Goal: Information Seeking & Learning: Learn about a topic

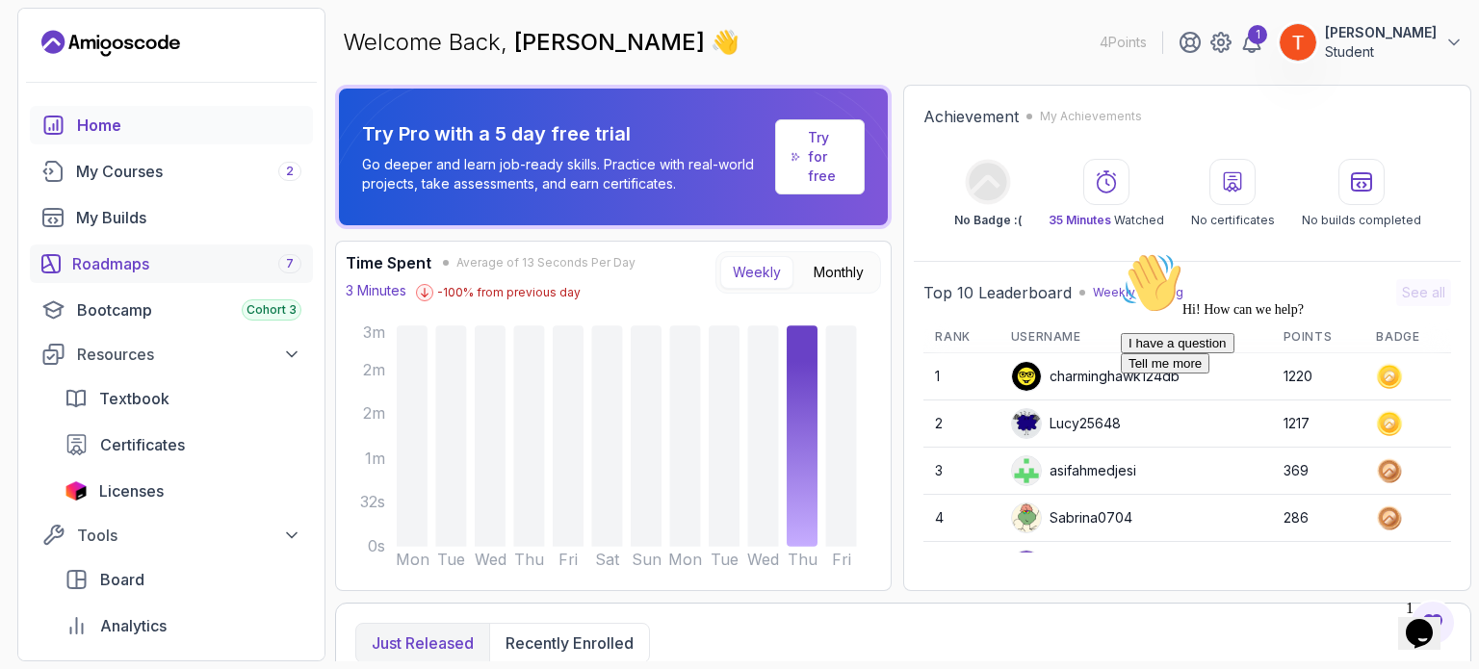
click at [142, 271] on div "Roadmaps 7" at bounding box center [186, 263] width 229 height 23
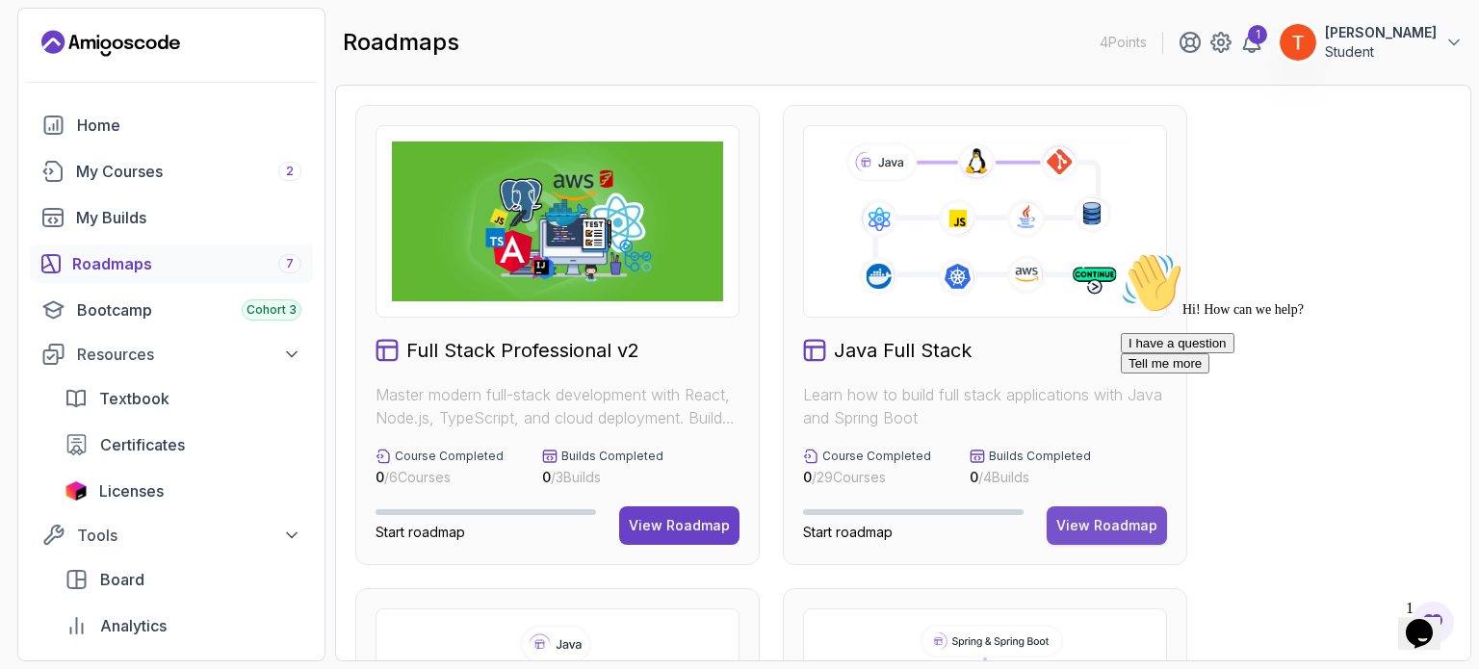
click at [1072, 523] on div "View Roadmap" at bounding box center [1106, 525] width 101 height 19
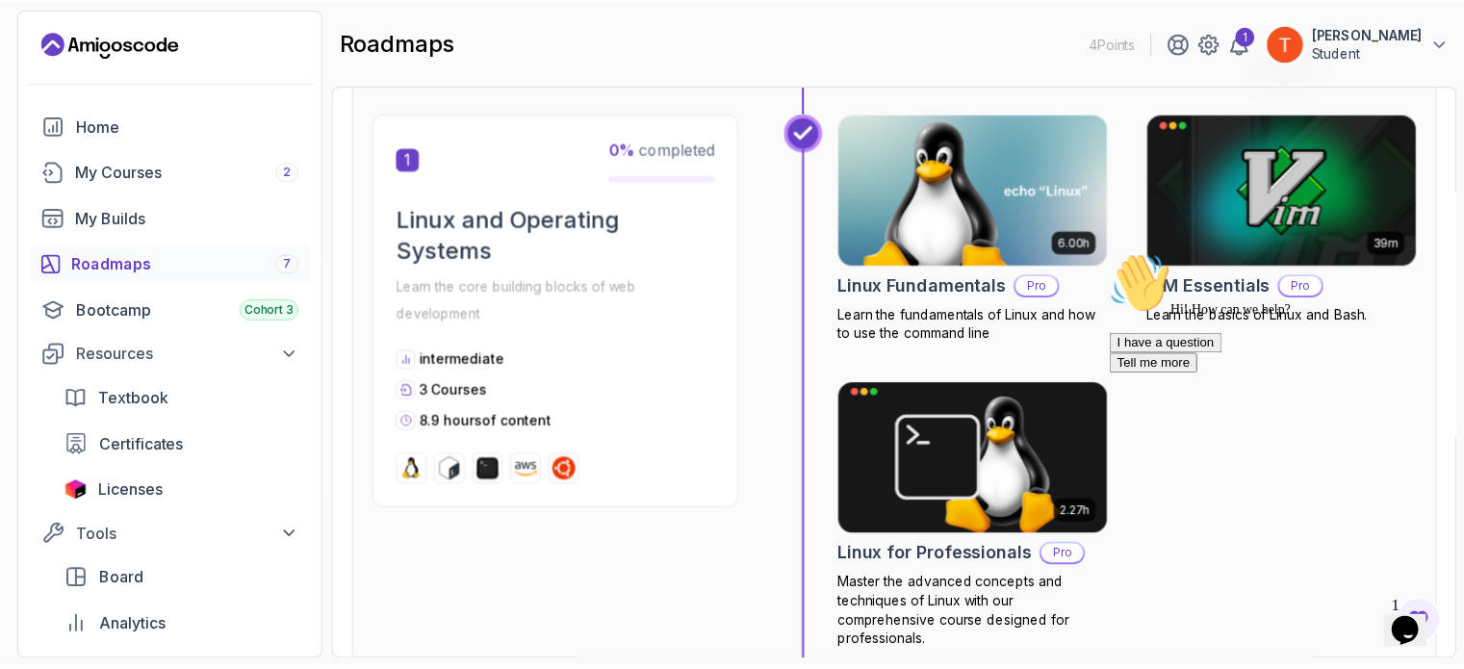
scroll to position [385, 0]
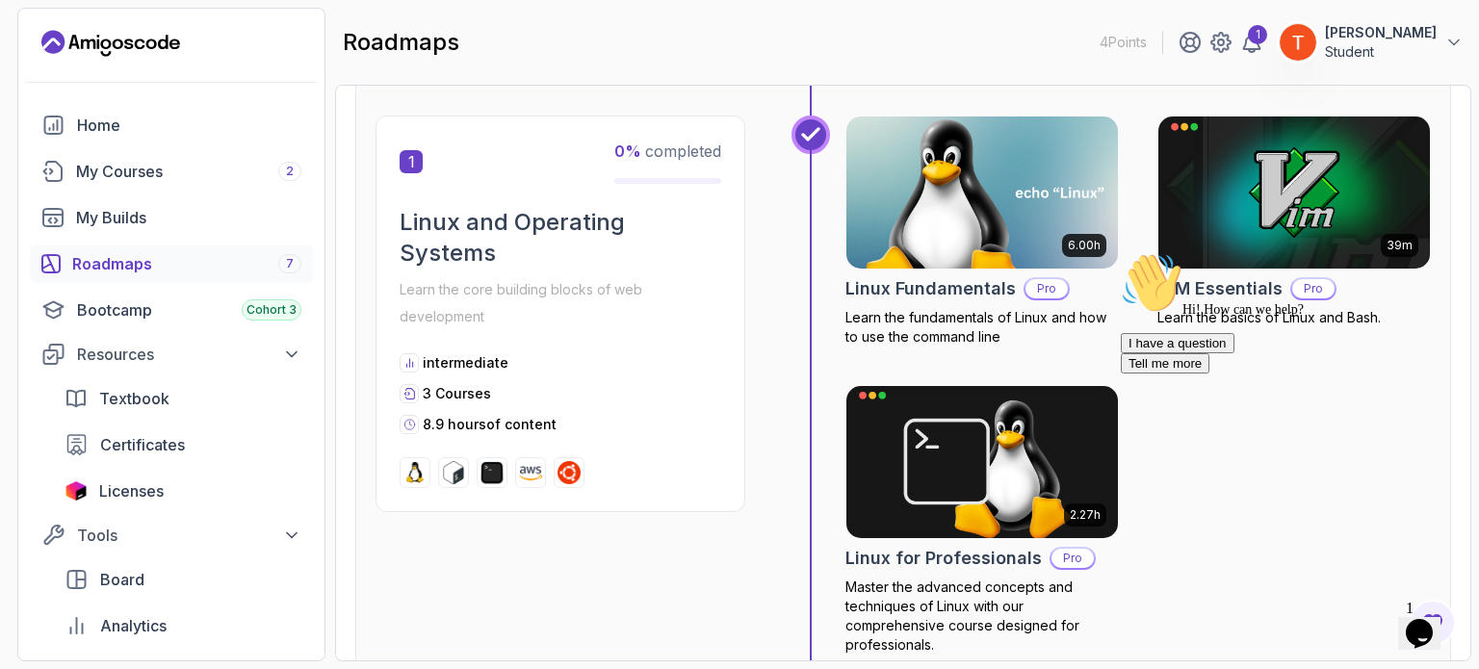
click at [969, 279] on h2 "Linux Fundamentals" at bounding box center [930, 288] width 170 height 27
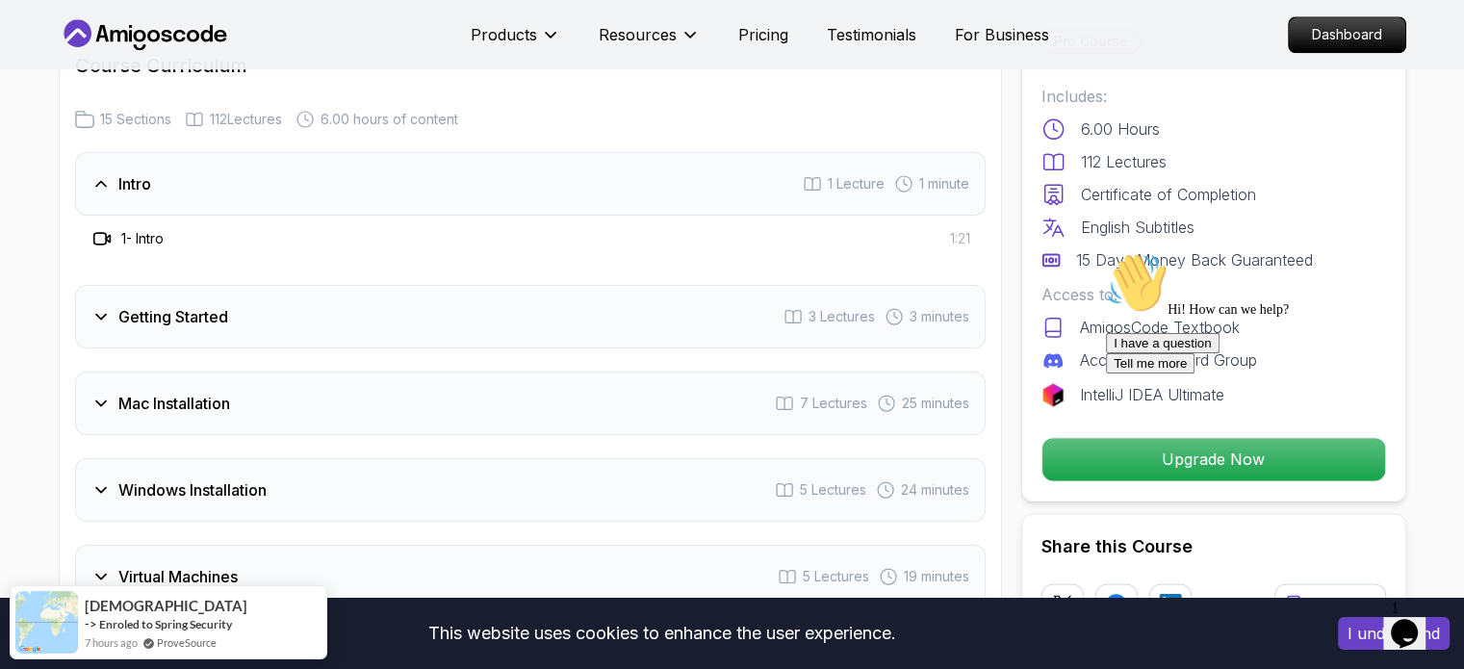
click at [201, 332] on div "Getting Started 3 Lectures 3 minutes" at bounding box center [530, 317] width 911 height 64
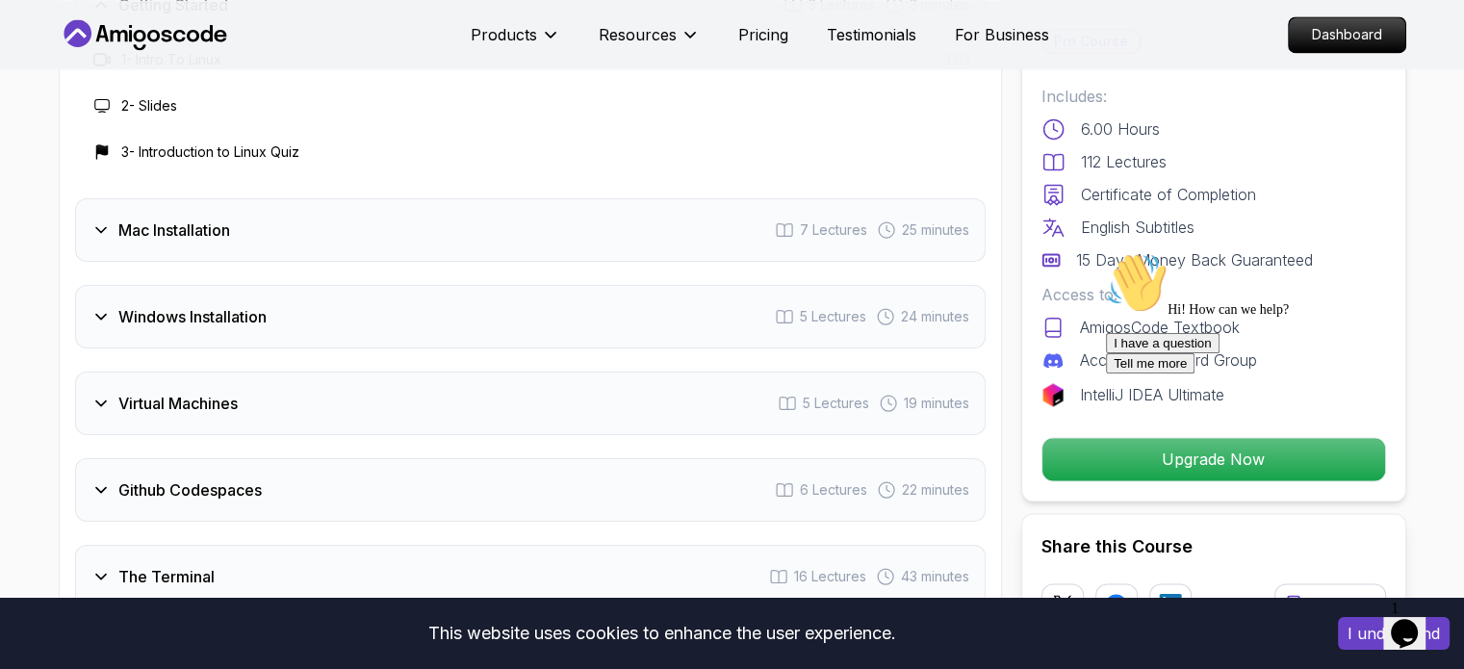
scroll to position [2888, 0]
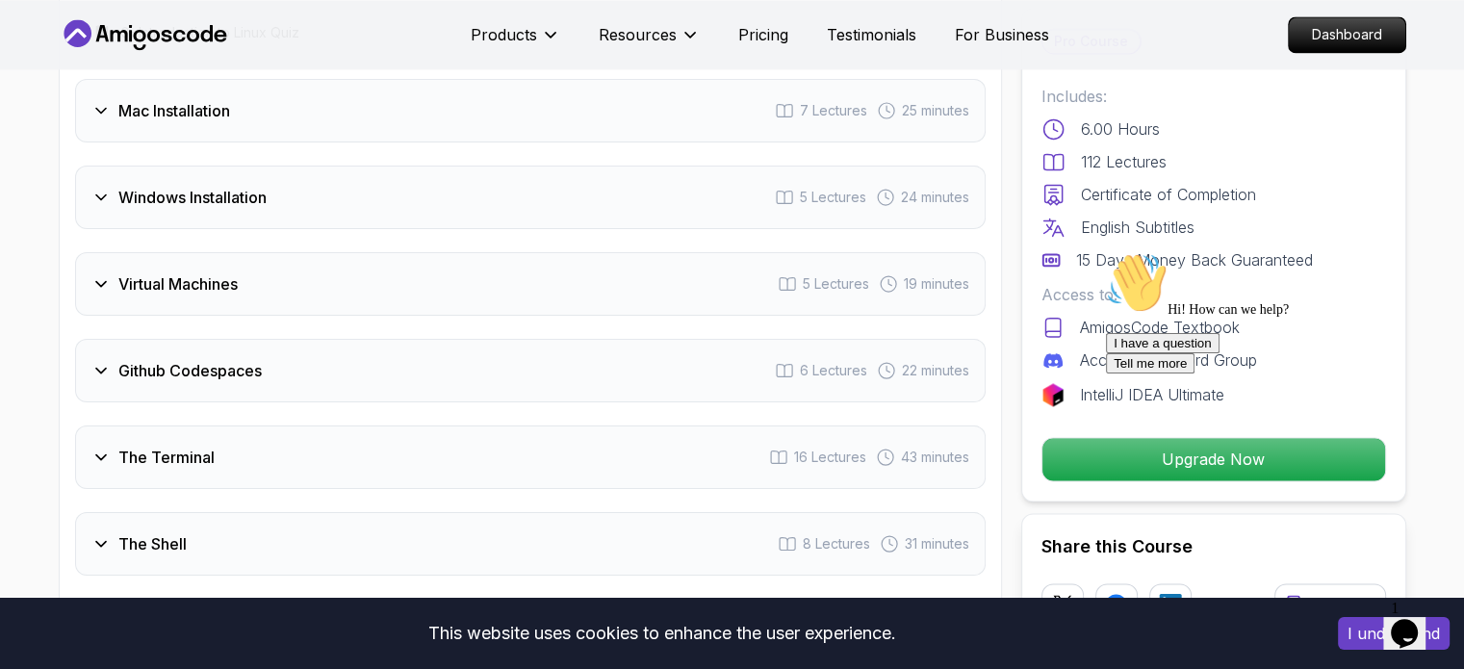
click at [212, 272] on h3 "Virtual Machines" at bounding box center [177, 283] width 119 height 23
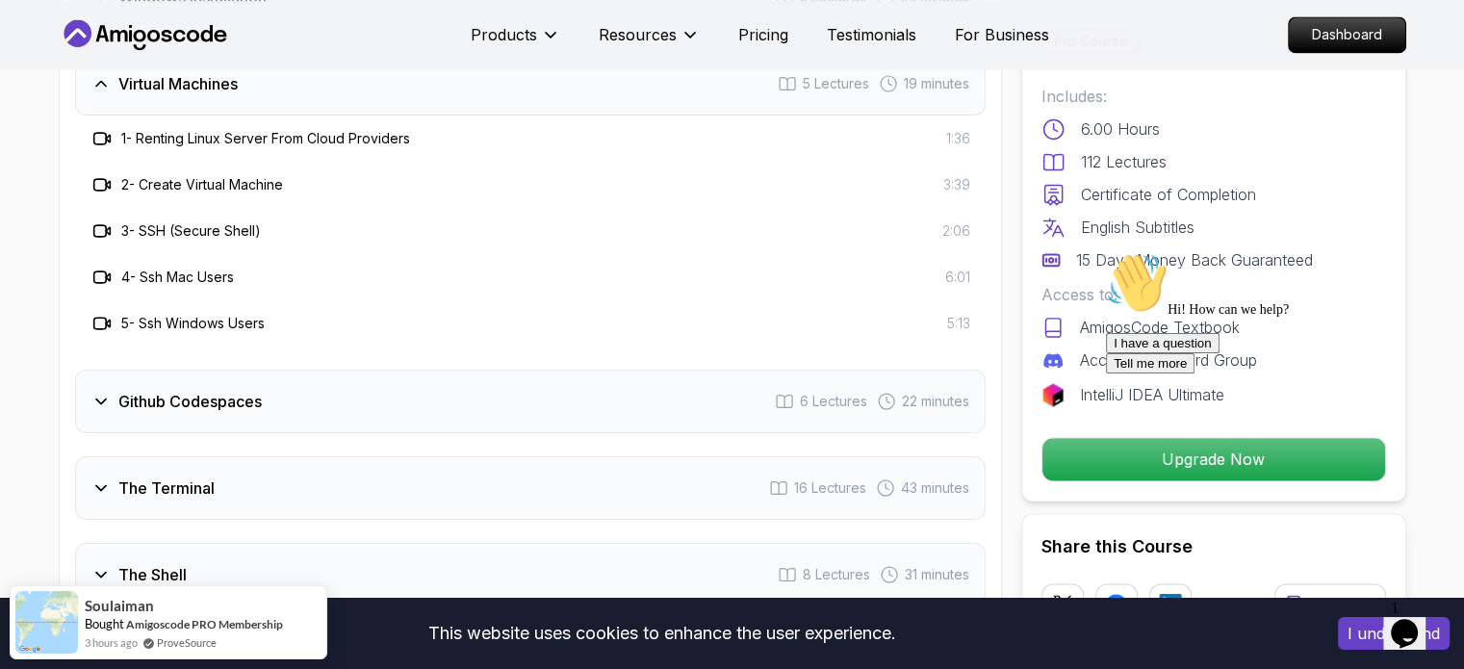
scroll to position [2985, 0]
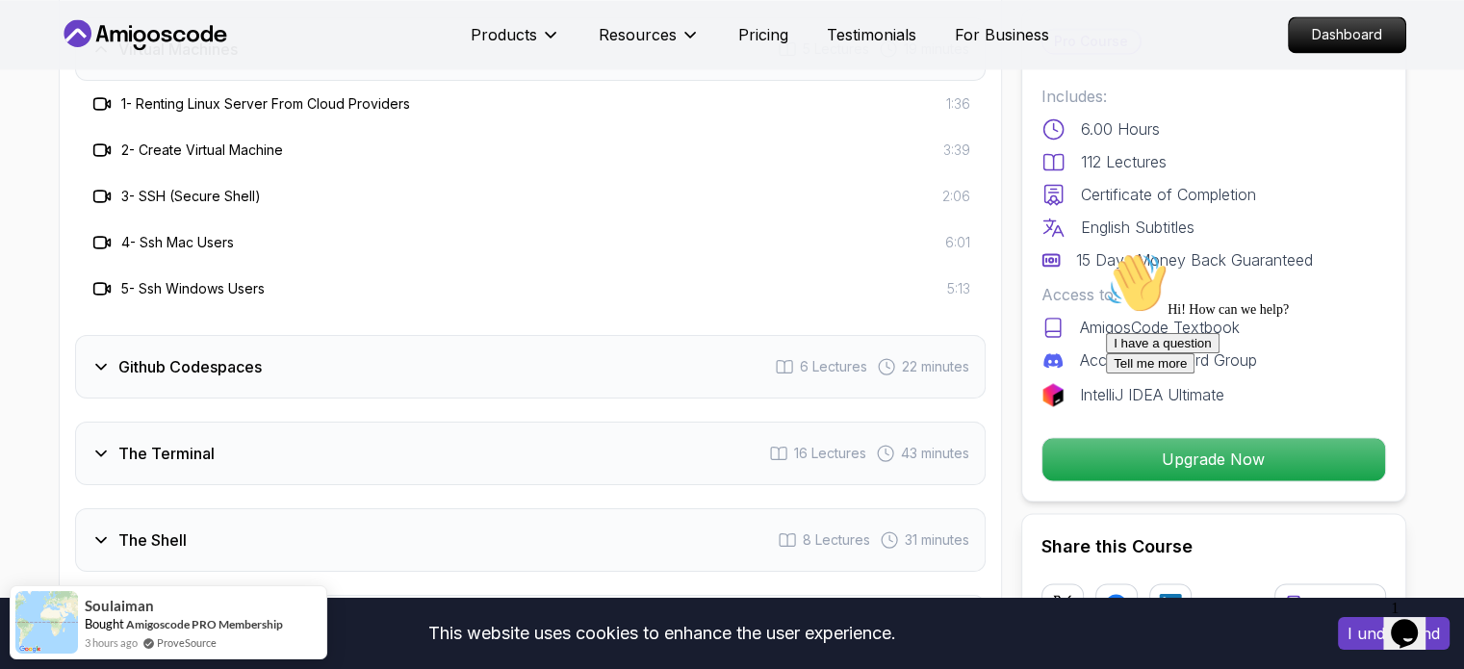
click at [220, 356] on h3 "Github Codespaces" at bounding box center [189, 366] width 143 height 23
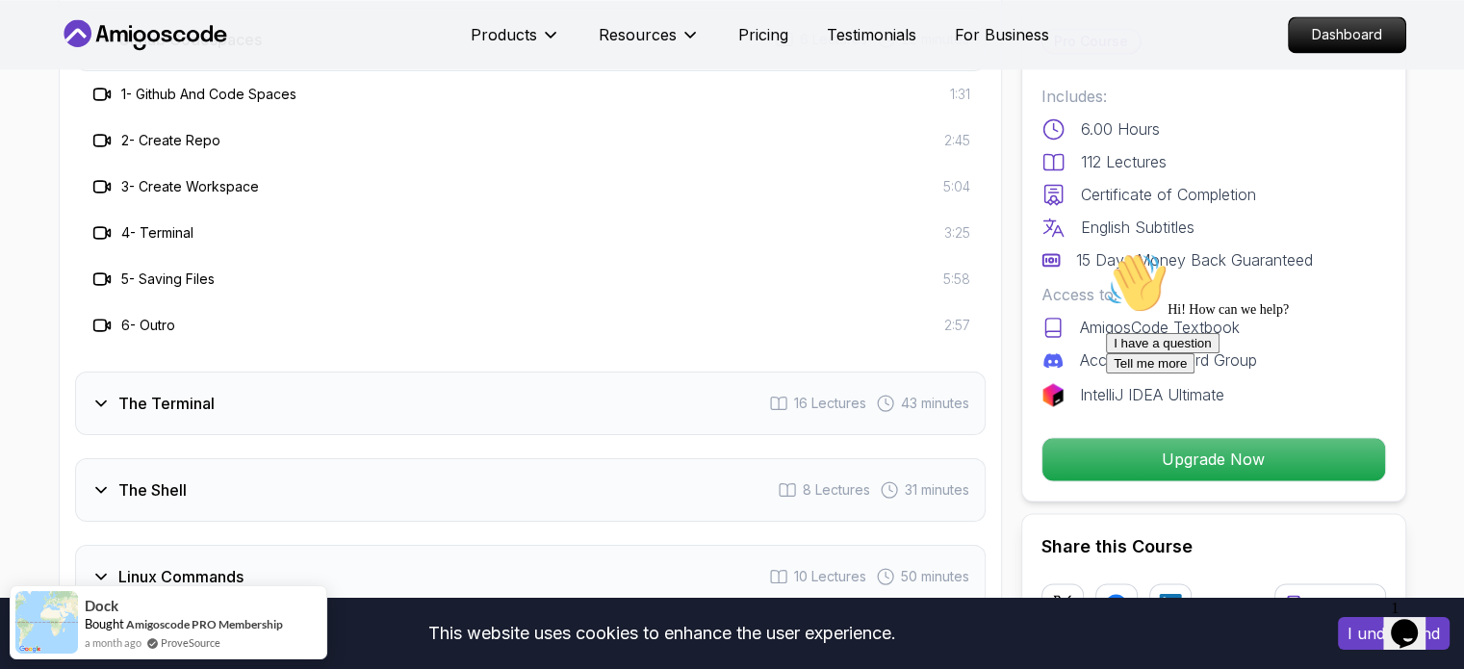
scroll to position [3274, 0]
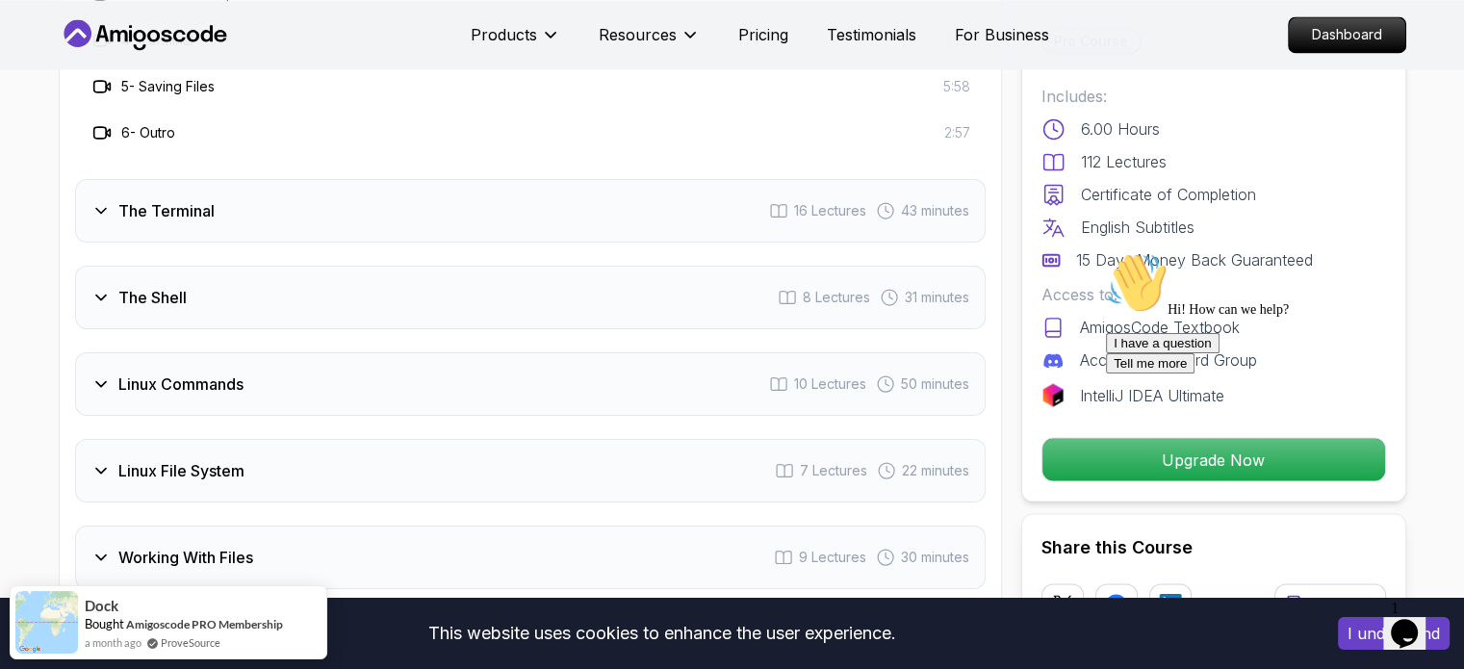
click at [192, 373] on h3 "Linux Commands" at bounding box center [180, 384] width 125 height 23
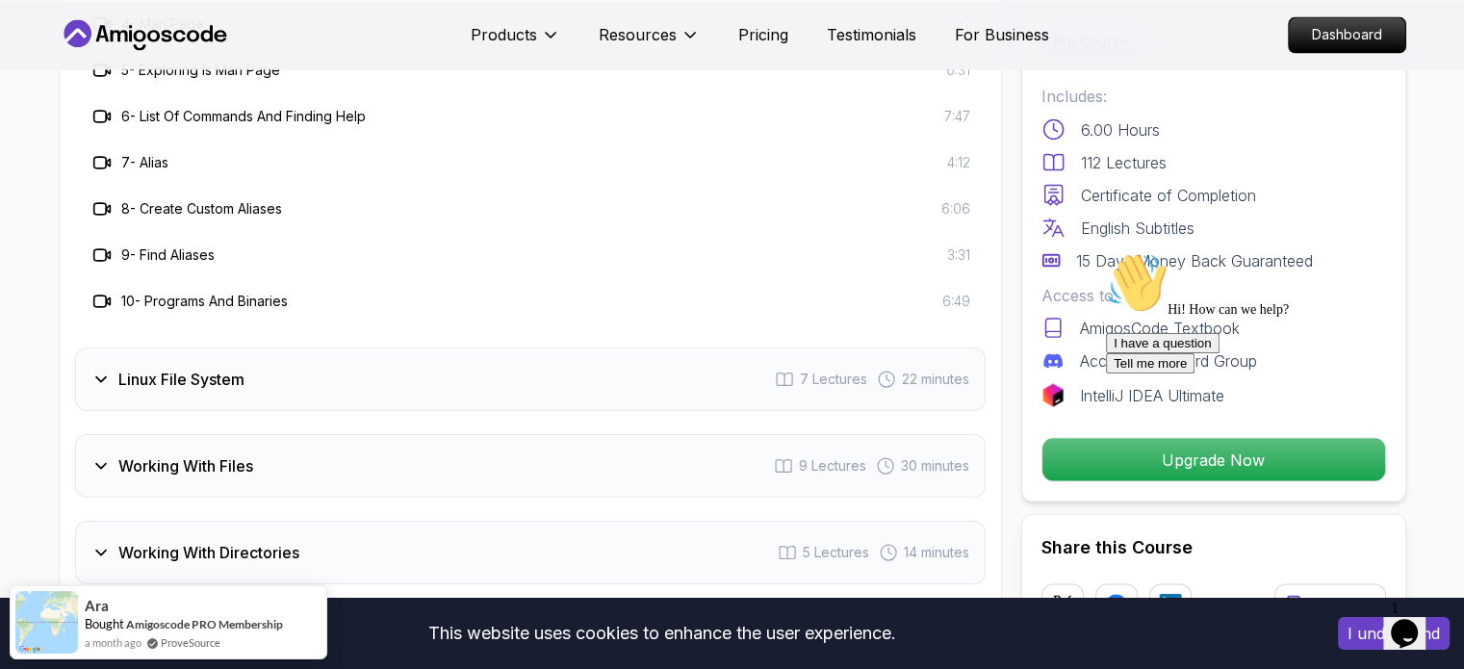
scroll to position [3562, 0]
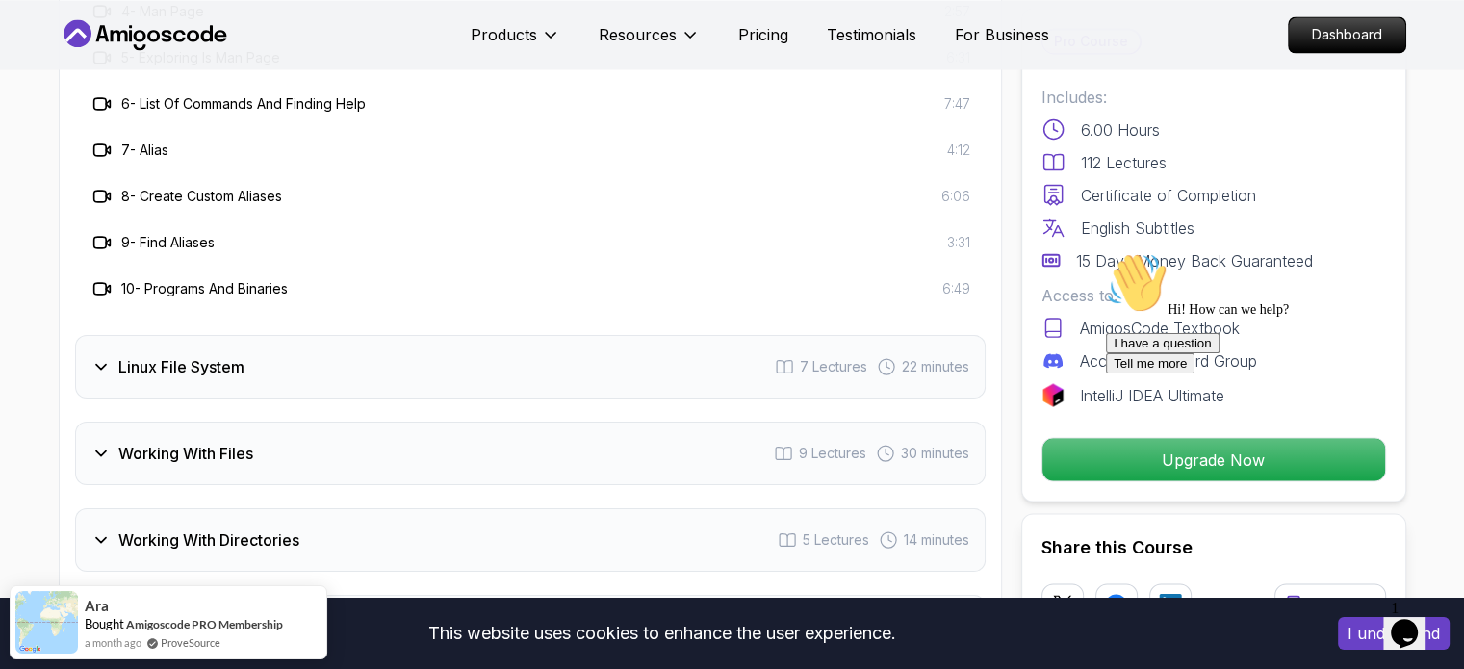
click at [191, 361] on h3 "Linux File System" at bounding box center [181, 366] width 126 height 23
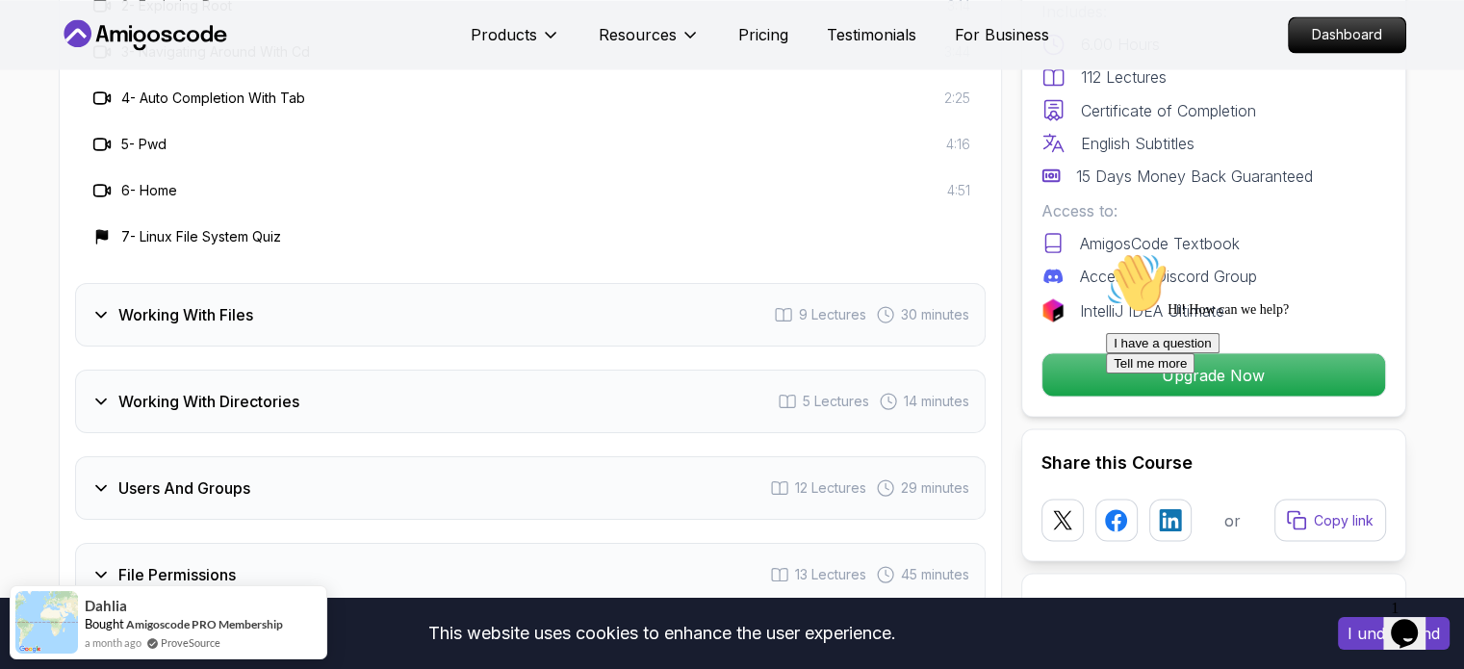
click at [261, 317] on div "Working With Files 9 Lectures 30 minutes" at bounding box center [530, 315] width 911 height 64
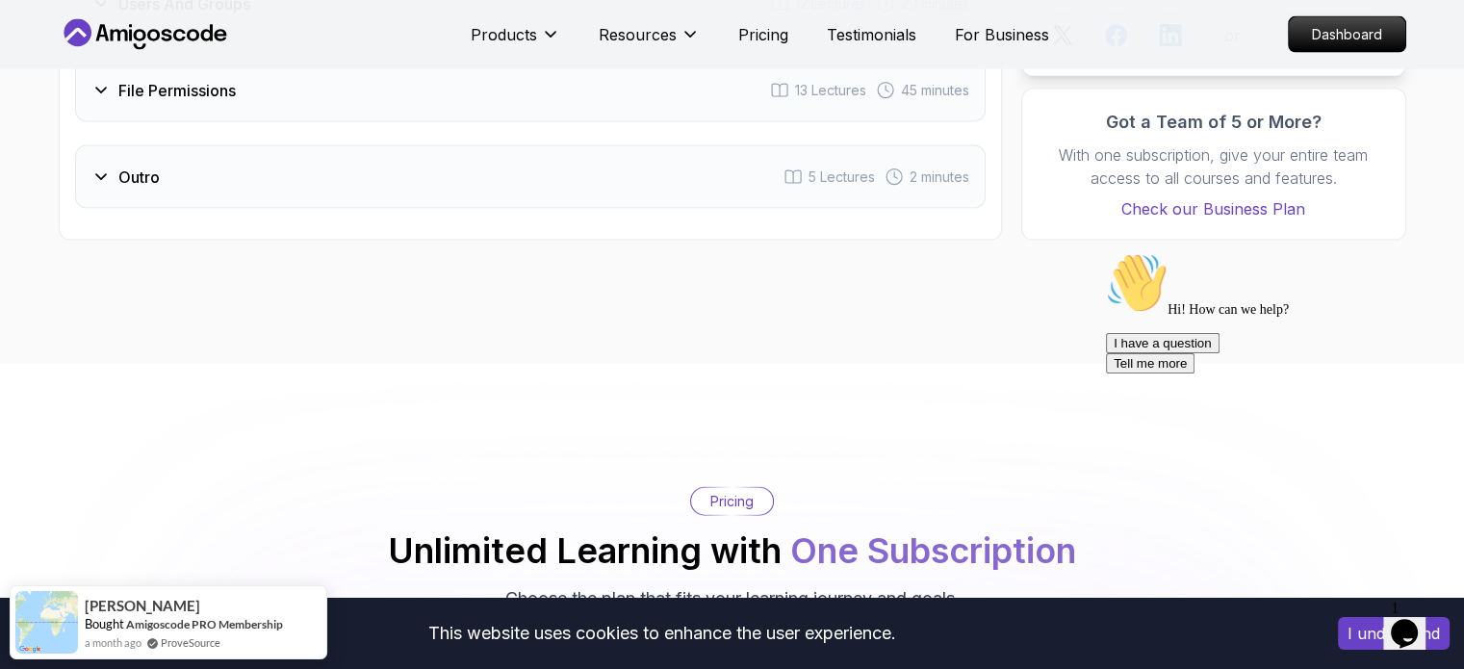
scroll to position [3948, 0]
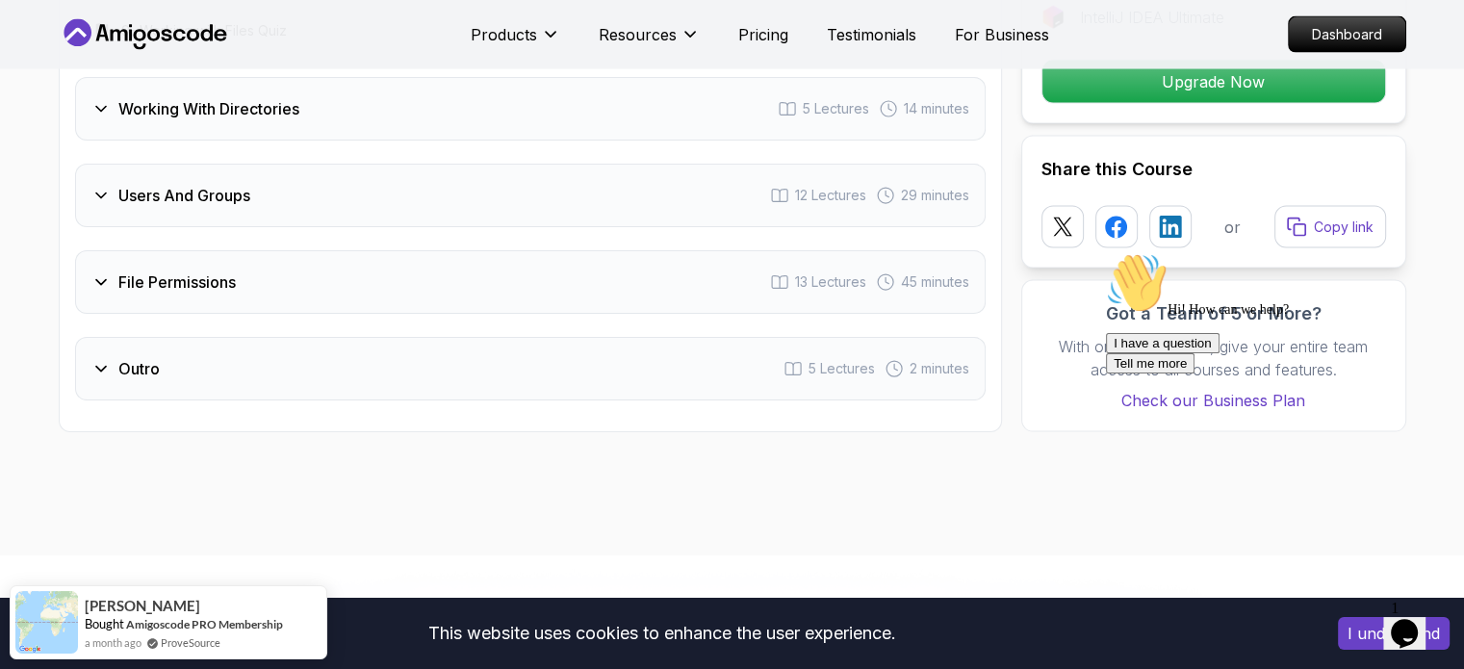
click at [204, 345] on div "Outro 5 Lectures 2 minutes" at bounding box center [530, 369] width 911 height 64
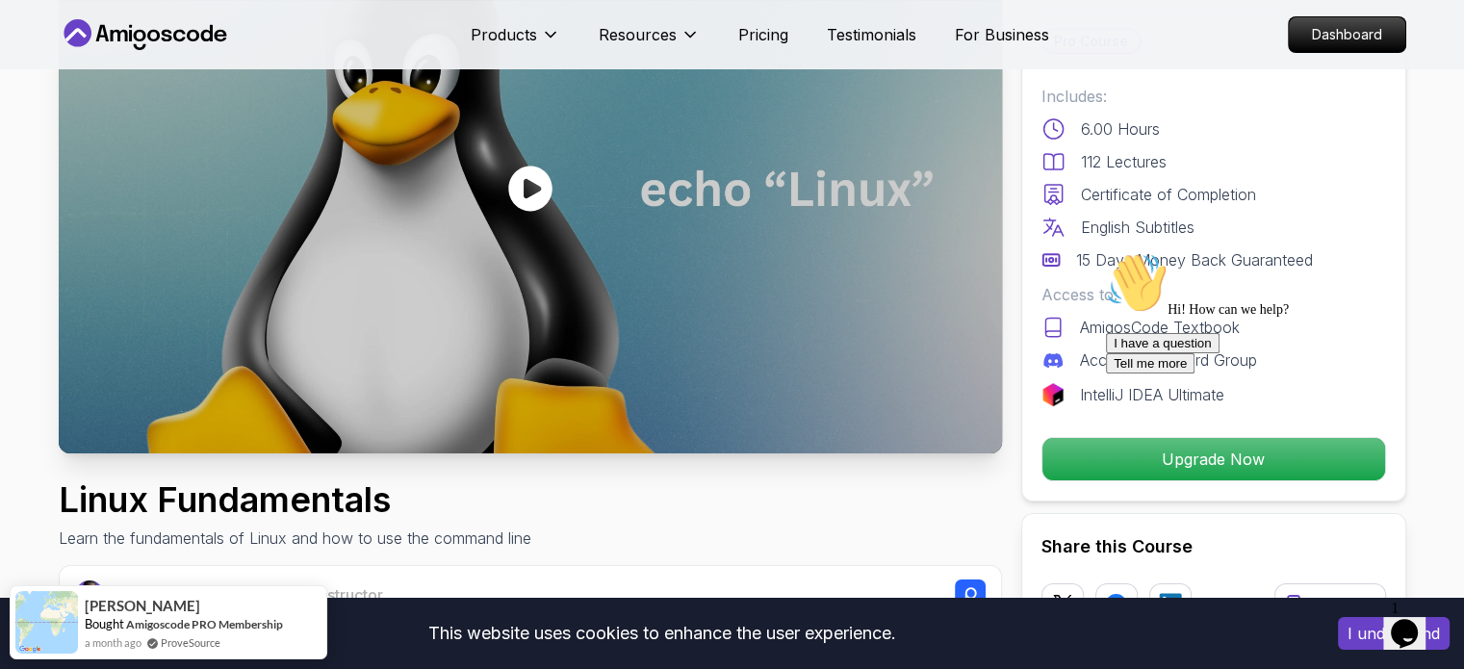
scroll to position [0, 0]
